Goal: Information Seeking & Learning: Learn about a topic

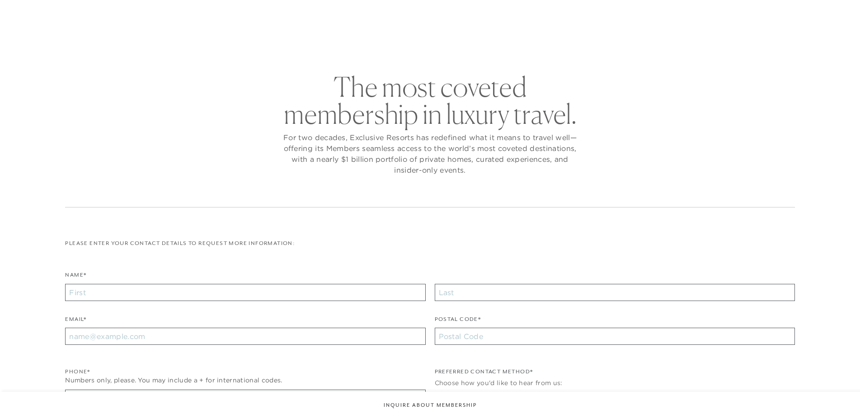
checkbox input "false"
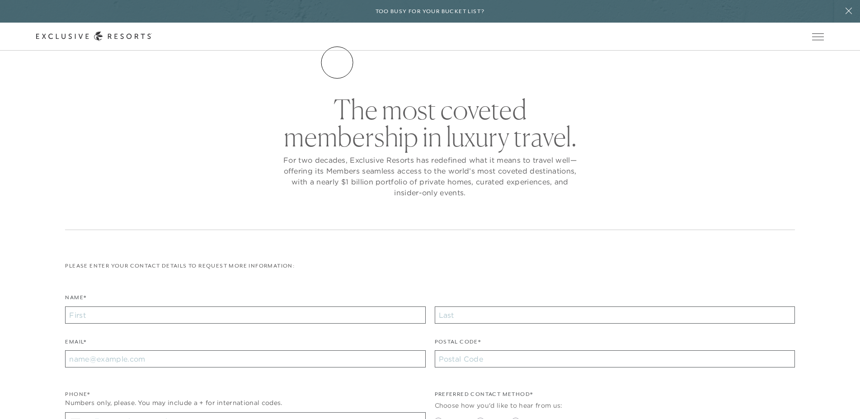
click at [0, 0] on link "The Collection" at bounding box center [0, 0] width 0 height 0
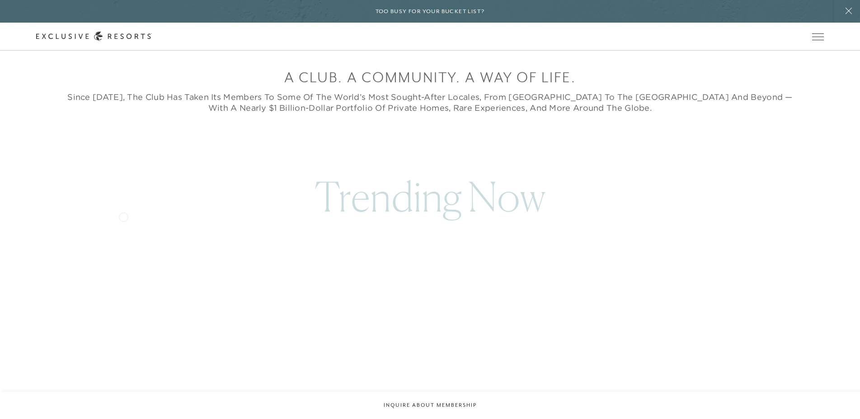
scroll to position [461, 0]
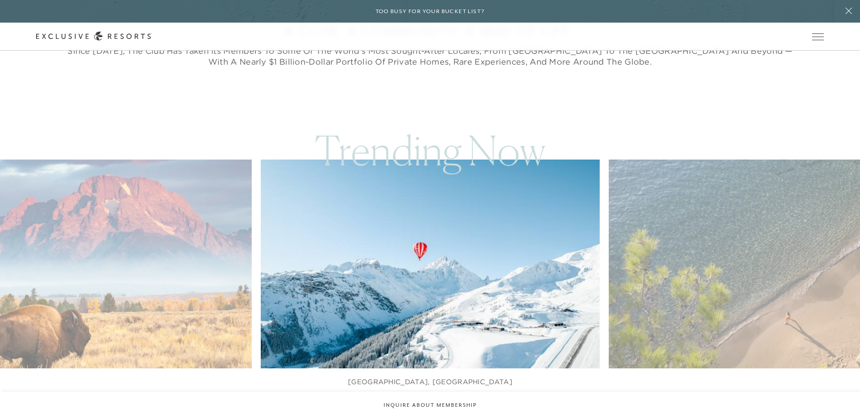
click at [841, 223] on img at bounding box center [789, 263] width 373 height 229
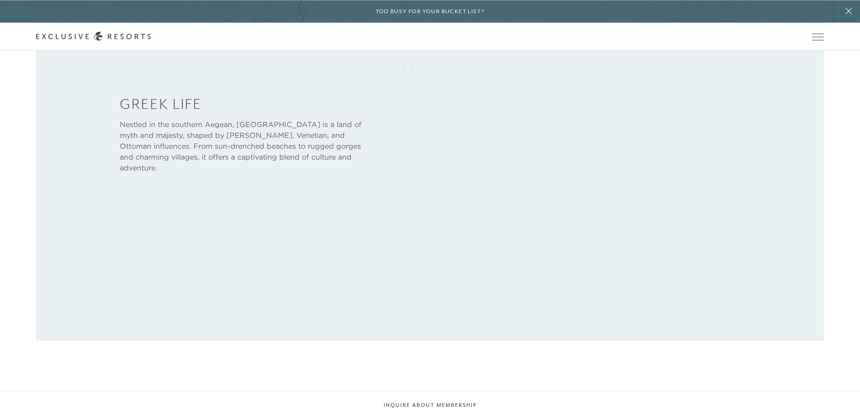
scroll to position [553, 0]
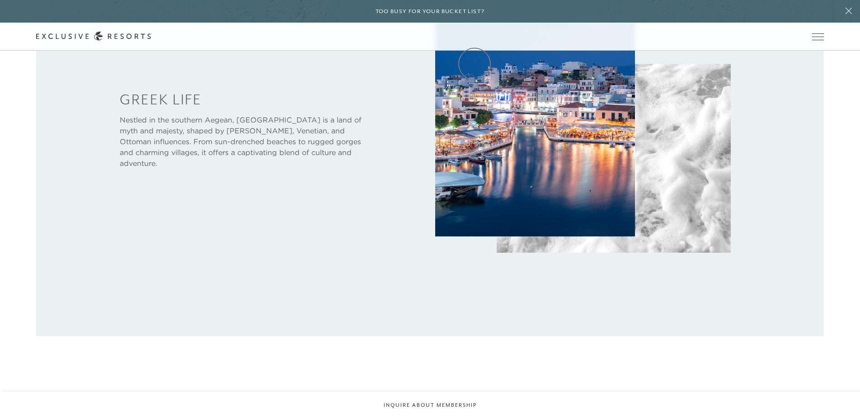
click at [0, 0] on link "Experience Collection" at bounding box center [0, 0] width 0 height 0
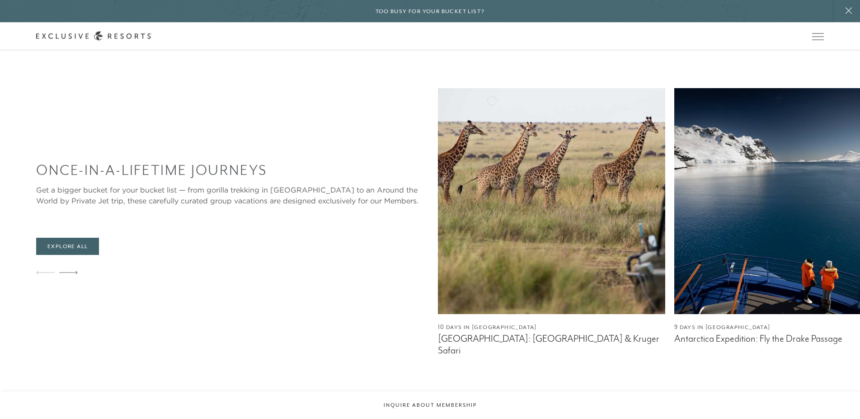
scroll to position [507, 0]
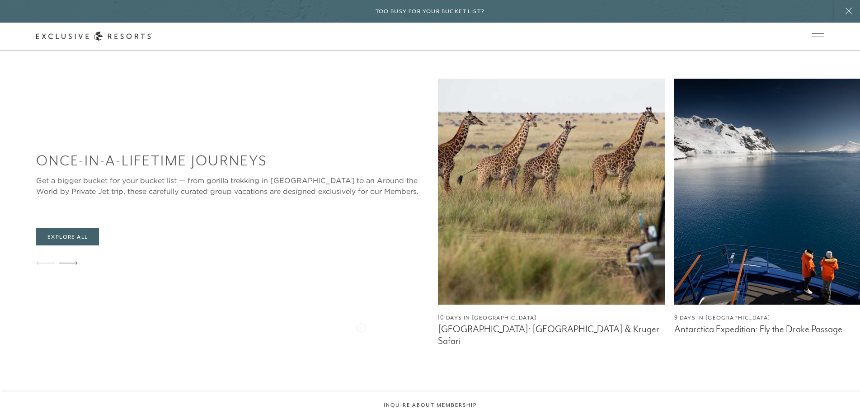
click at [438, 330] on figcaption "[GEOGRAPHIC_DATA]: [GEOGRAPHIC_DATA] & Kruger Safari" at bounding box center [551, 334] width 227 height 23
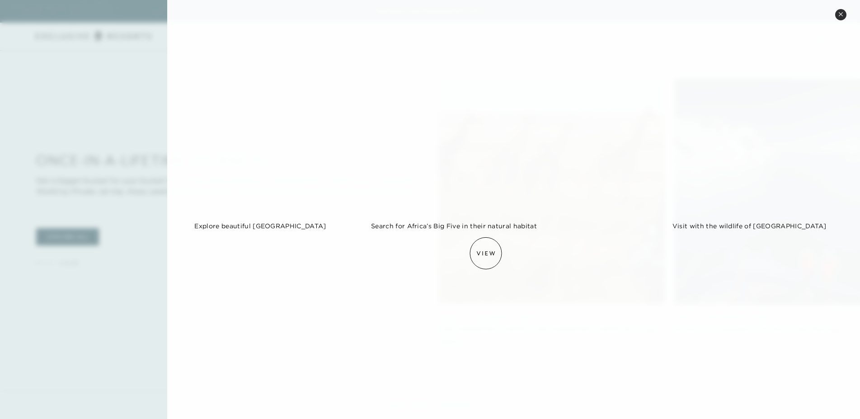
scroll to position [933, 0]
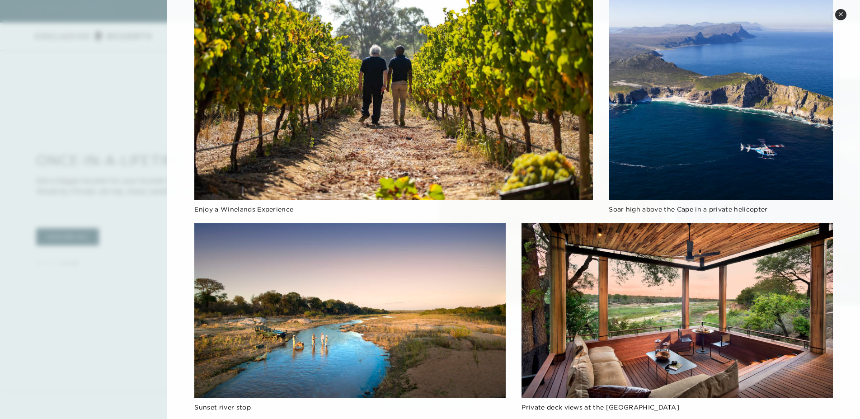
click at [840, 14] on icon at bounding box center [840, 14] width 4 height 4
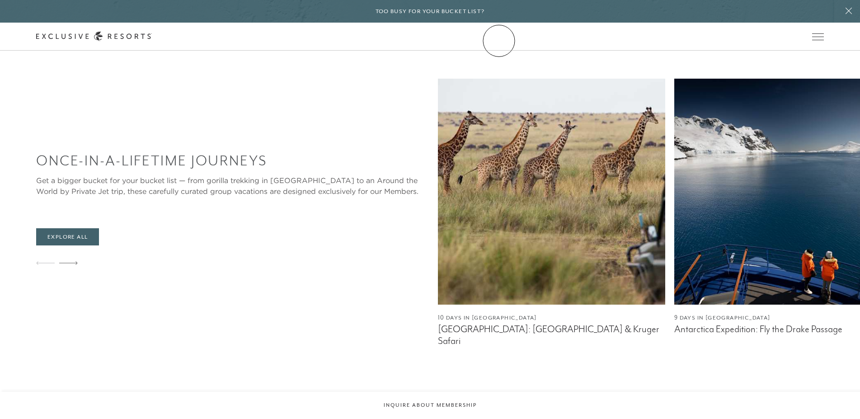
click at [0, 0] on link "Community" at bounding box center [0, 0] width 0 height 0
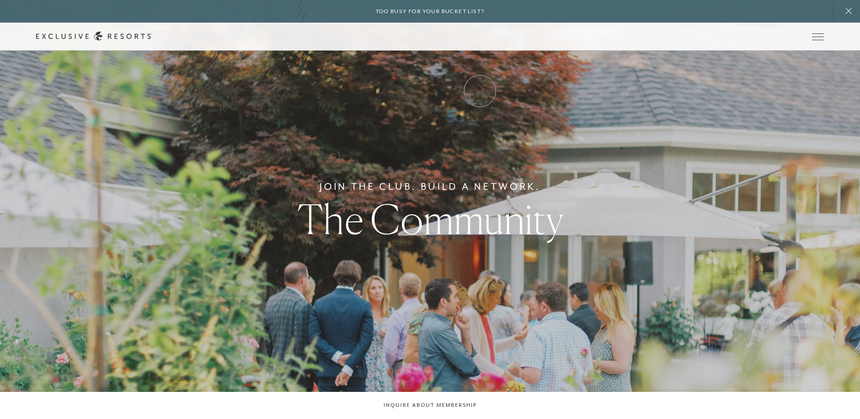
click at [0, 0] on link "VIP Benefits" at bounding box center [0, 0] width 0 height 0
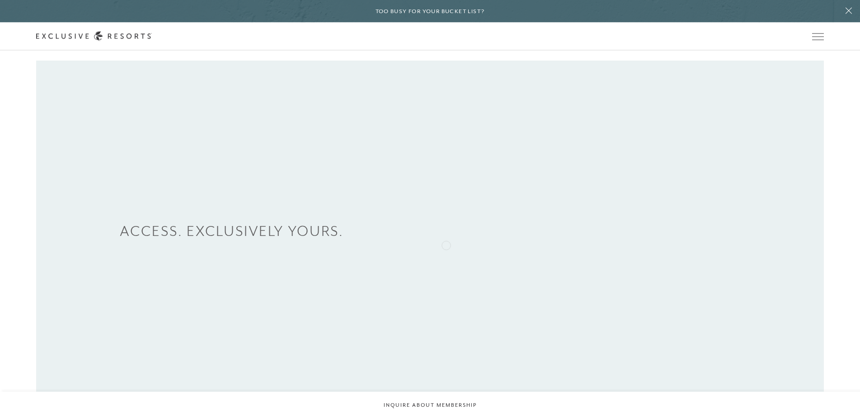
scroll to position [415, 0]
